Goal: Navigation & Orientation: Find specific page/section

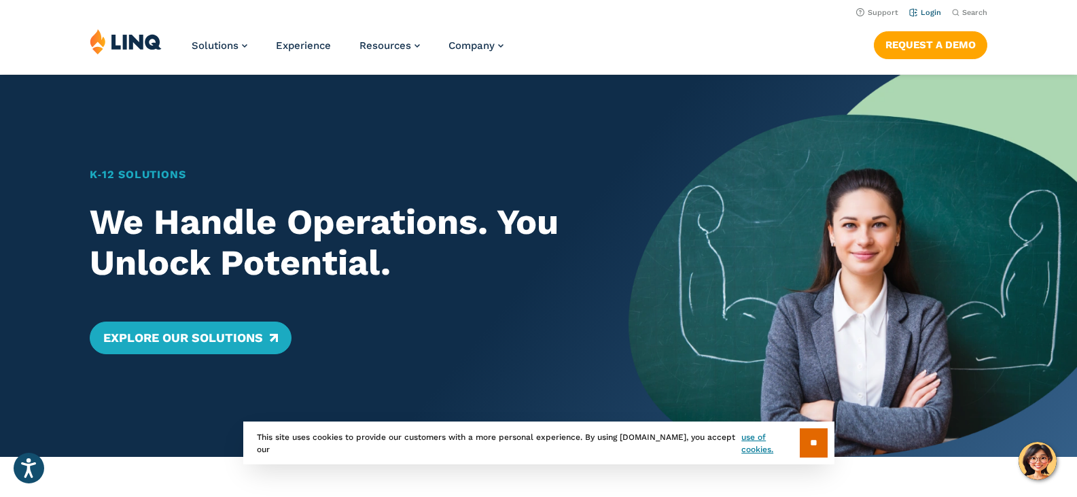
click at [929, 10] on link "Login" at bounding box center [925, 12] width 32 height 9
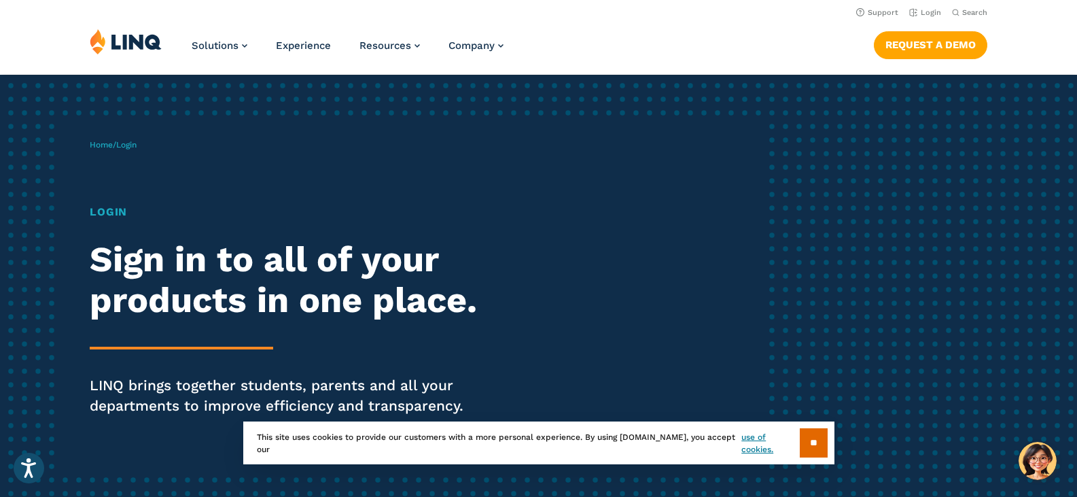
click at [105, 211] on h1 "Login" at bounding box center [297, 212] width 415 height 16
click at [810, 442] on input "**" at bounding box center [814, 442] width 28 height 29
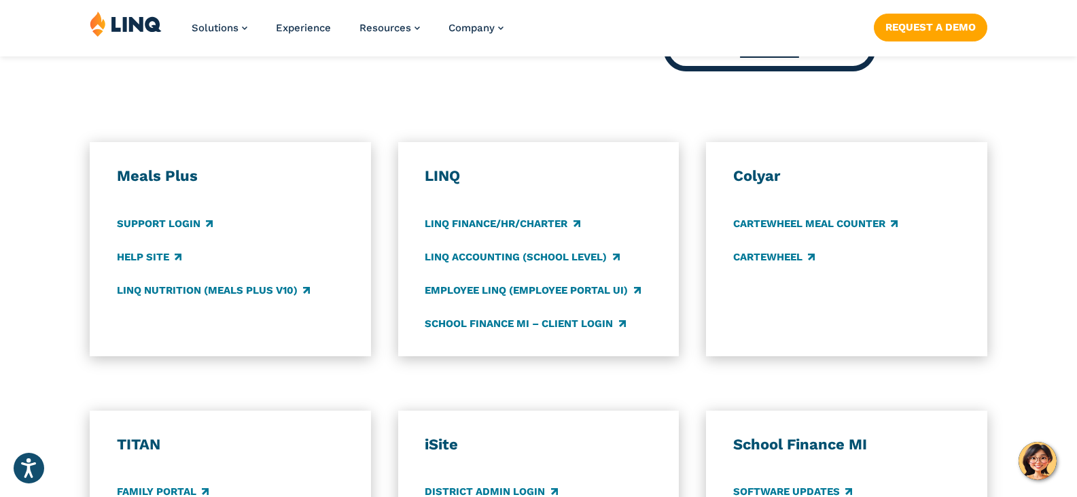
scroll to position [678, 0]
click at [234, 293] on link "LINQ Nutrition (Meals Plus v10)" at bounding box center [213, 289] width 193 height 15
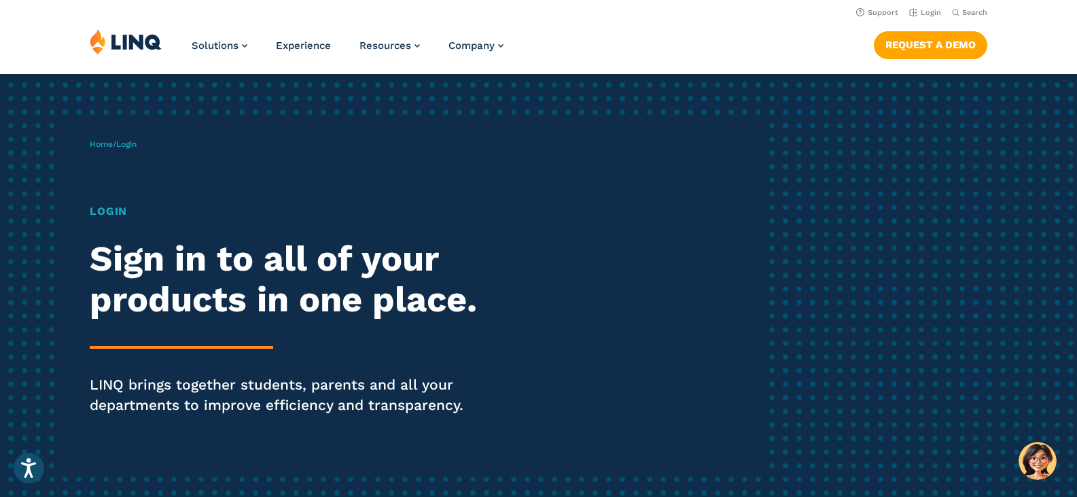
scroll to position [0, 0]
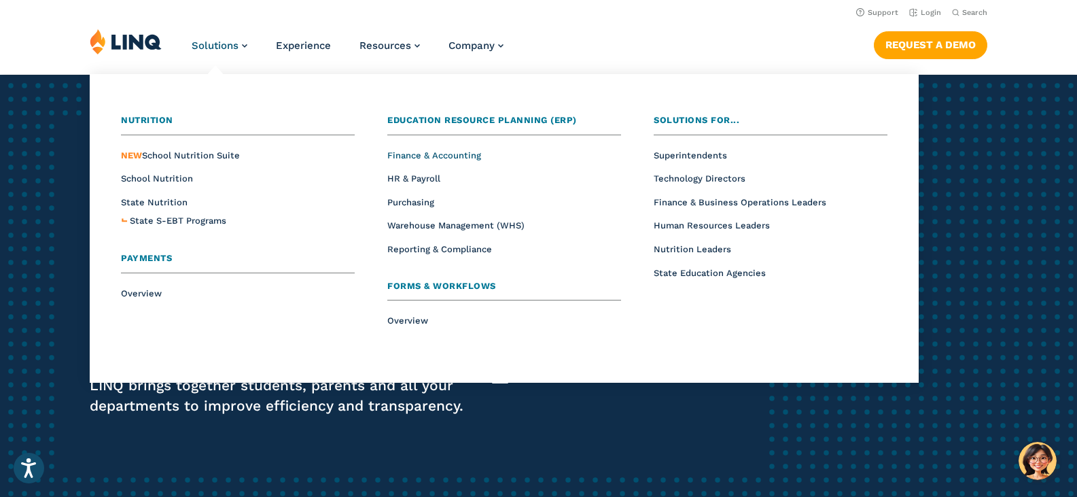
click at [441, 150] on span "Finance & Accounting" at bounding box center [434, 155] width 94 height 10
click at [139, 291] on span "Overview" at bounding box center [141, 293] width 41 height 10
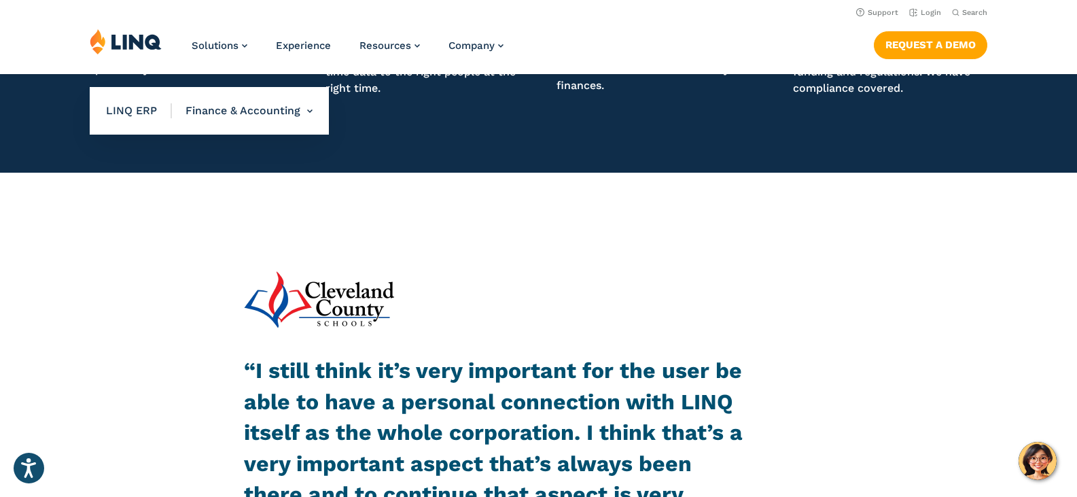
scroll to position [1291, 0]
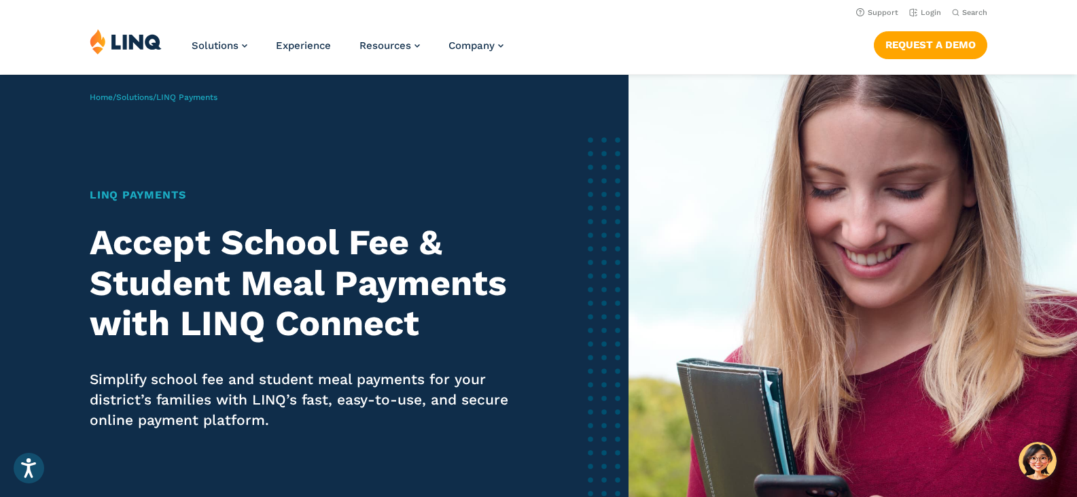
click at [117, 196] on h1 "LINQ Payments" at bounding box center [302, 195] width 425 height 16
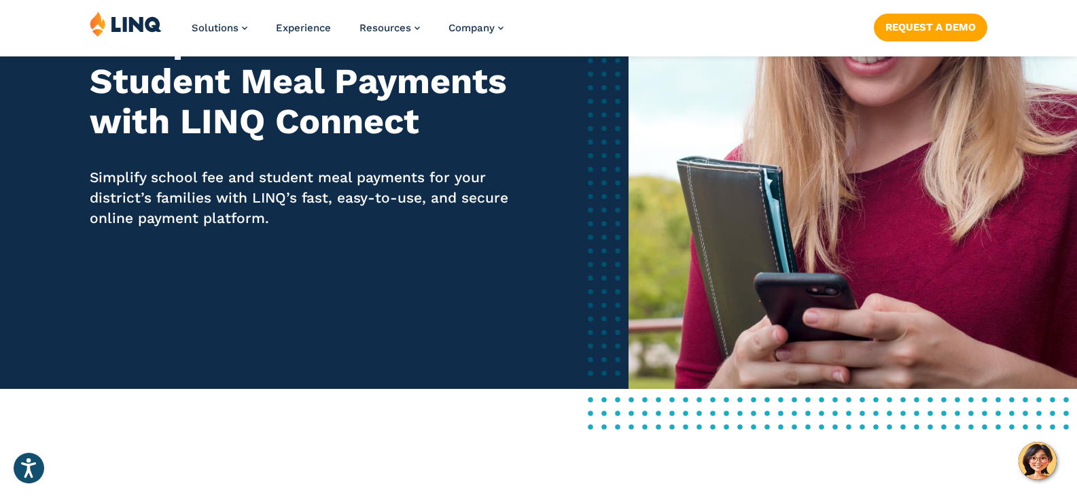
click at [312, 229] on div "LINQ Payments Accept School Fee & Student Meal Payments with LINQ Connect Simpl…" at bounding box center [302, 125] width 425 height 281
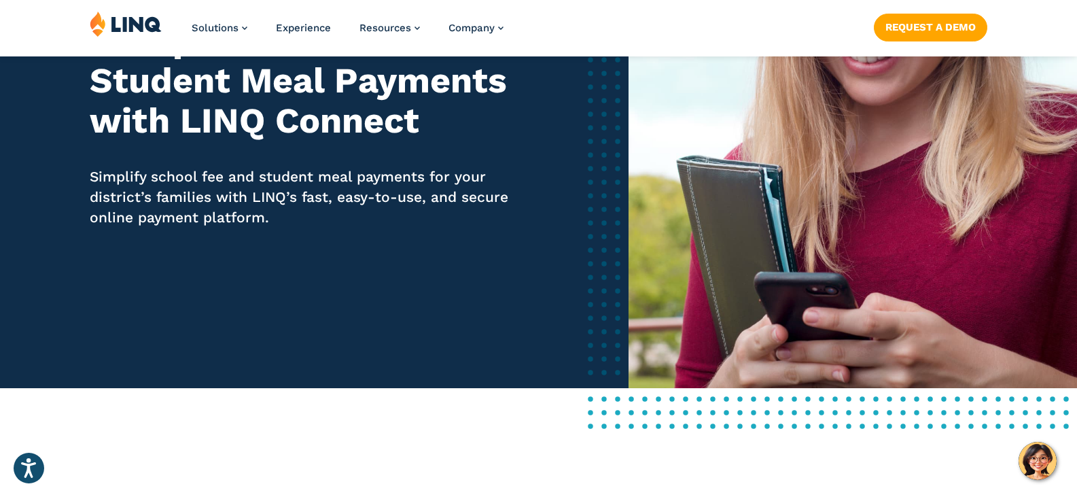
scroll to position [203, 0]
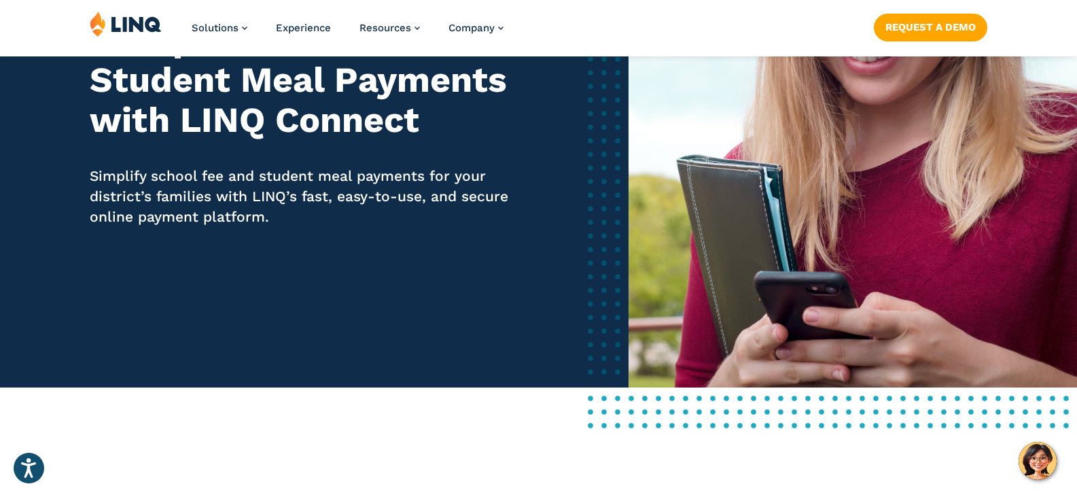
click at [374, 145] on div "LINQ Payments Accept School Fee & Student Meal Payments with LINQ Connect Simpl…" at bounding box center [302, 124] width 425 height 281
click at [840, 164] on img at bounding box center [852, 130] width 448 height 516
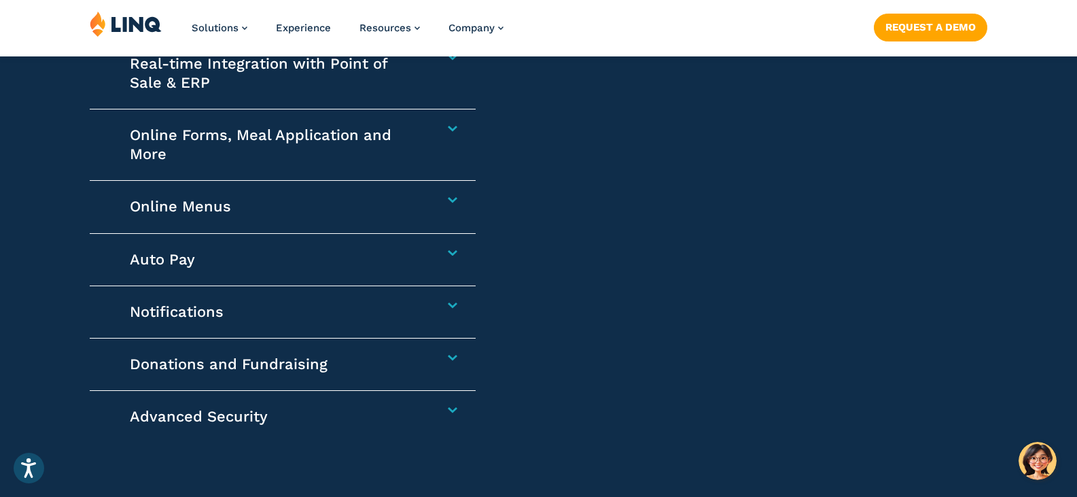
scroll to position [2240, 0]
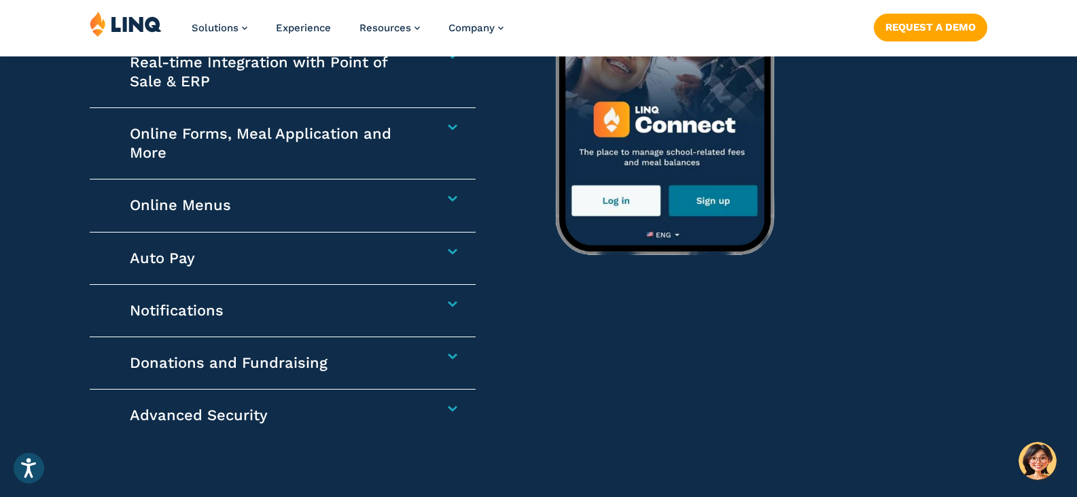
click at [258, 132] on h4 "Online Forms, Meal Application and More" at bounding box center [276, 143] width 293 height 38
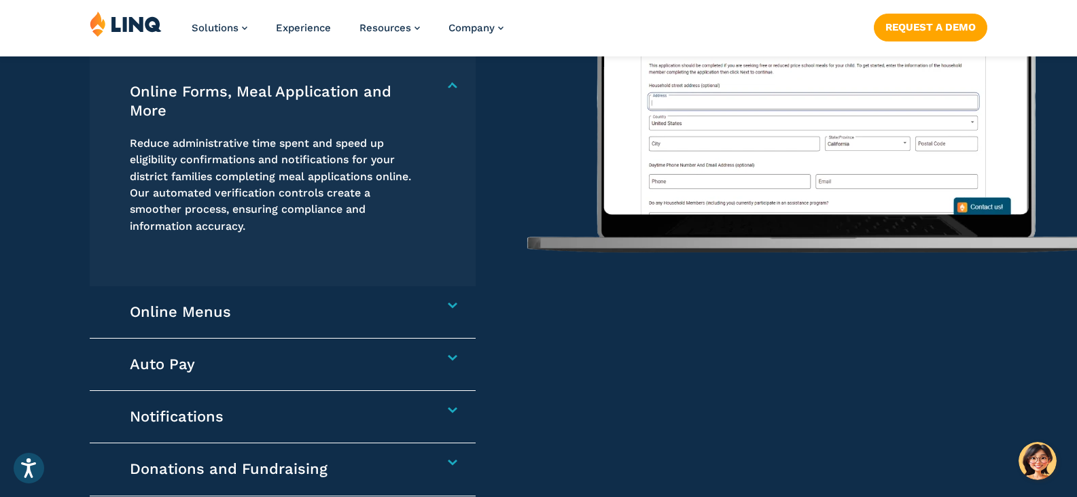
scroll to position [2168, 0]
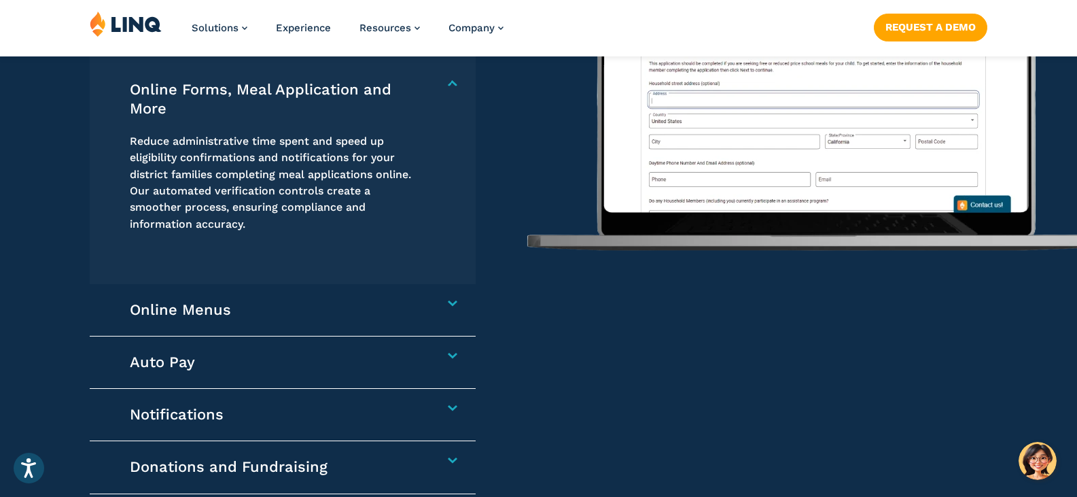
click at [232, 86] on h4 "Online Forms, Meal Application and More" at bounding box center [276, 99] width 293 height 38
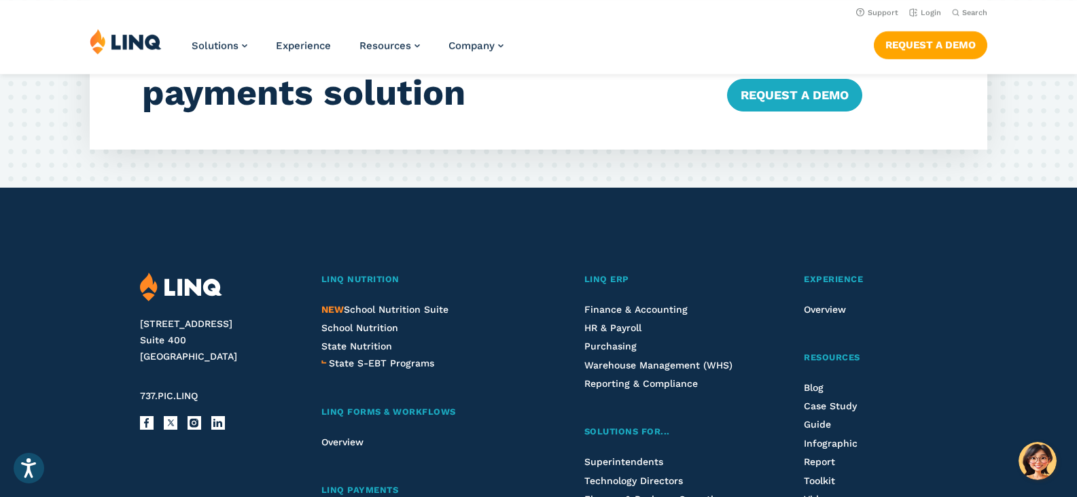
scroll to position [3491, 0]
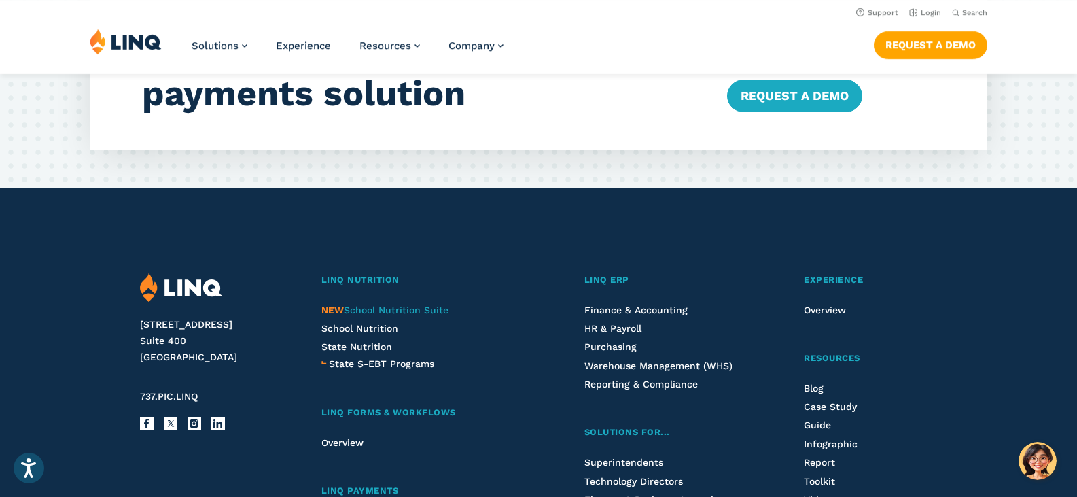
click at [387, 306] on span "NEW School Nutrition Suite" at bounding box center [384, 309] width 127 height 11
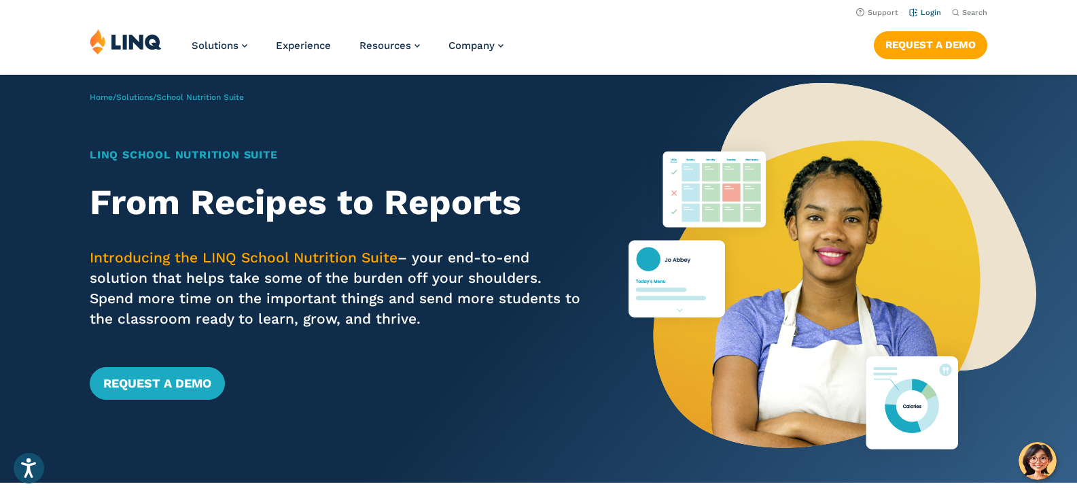
click at [935, 10] on link "Login" at bounding box center [925, 12] width 32 height 9
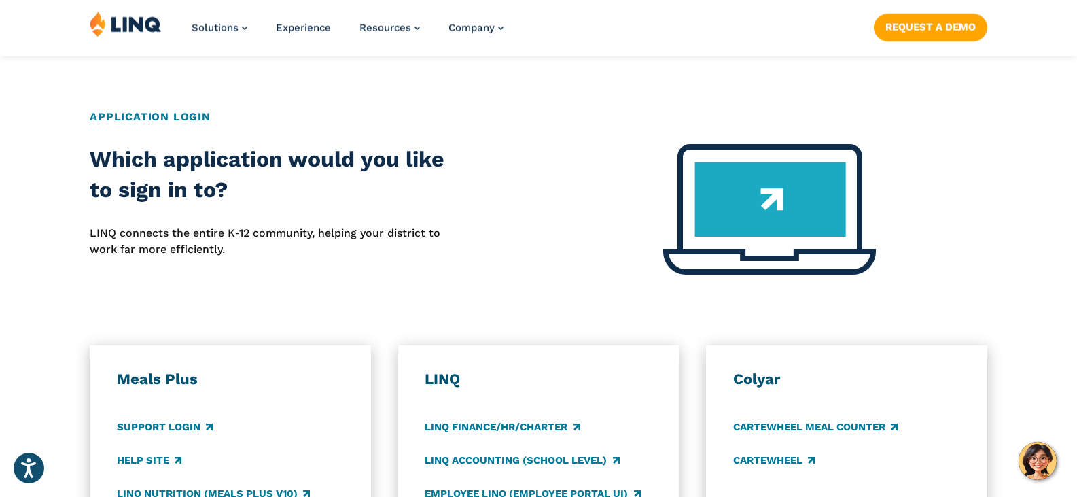
scroll to position [475, 0]
click at [446, 380] on h3 "LINQ" at bounding box center [538, 378] width 227 height 19
click at [793, 197] on img at bounding box center [769, 208] width 213 height 130
click at [718, 192] on img at bounding box center [769, 208] width 213 height 130
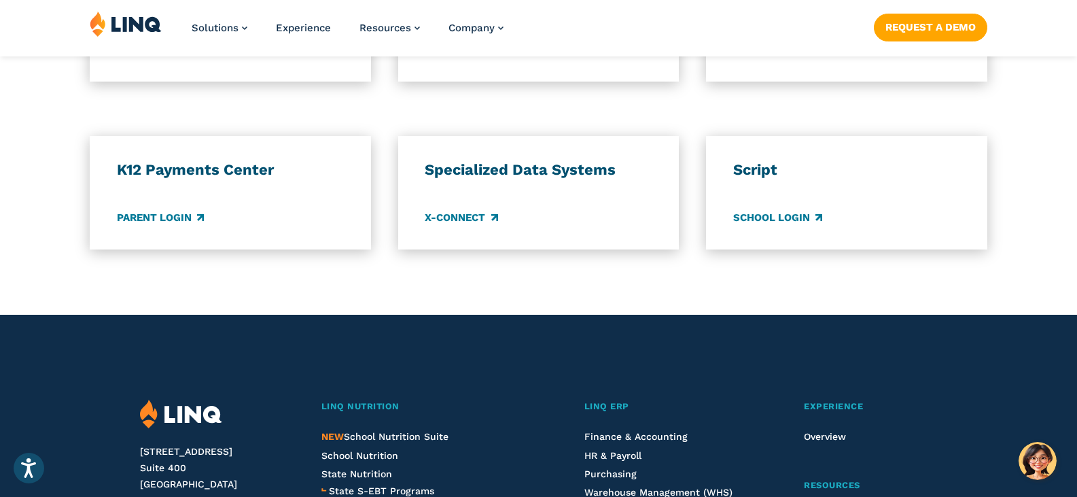
scroll to position [1153, 0]
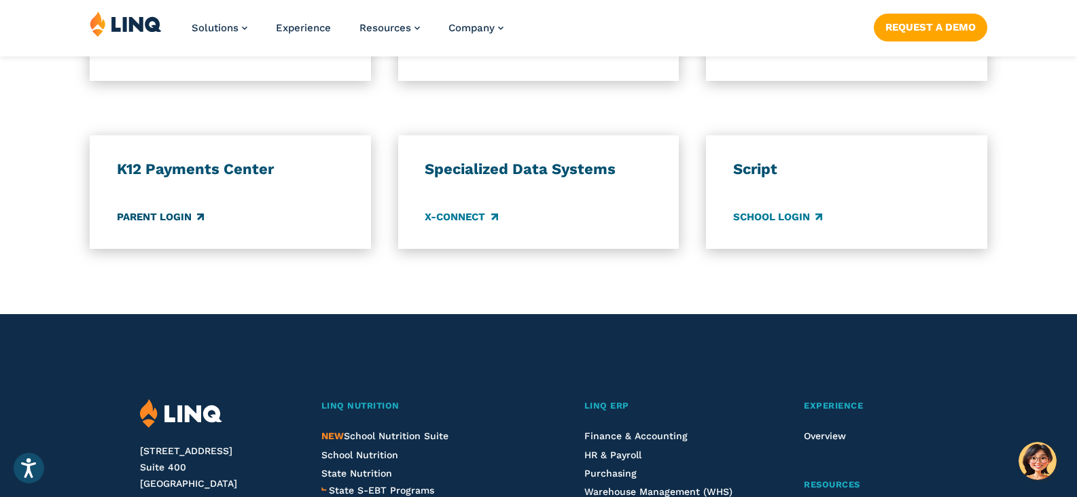
click at [172, 220] on link "Parent Login" at bounding box center [160, 216] width 87 height 15
